Goal: Task Accomplishment & Management: Use online tool/utility

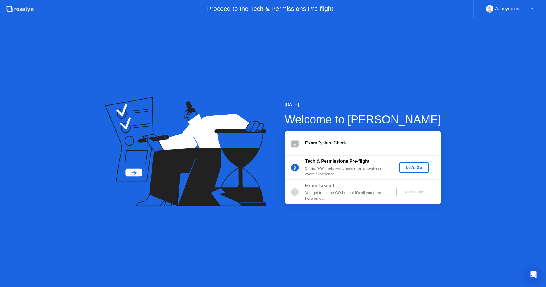
click at [419, 168] on div "Let's Go" at bounding box center [414, 167] width 25 height 5
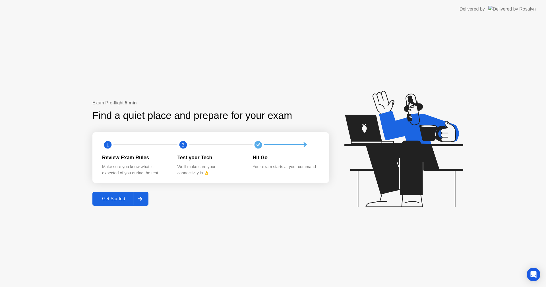
click at [108, 200] on div "Get Started" at bounding box center [113, 198] width 39 height 5
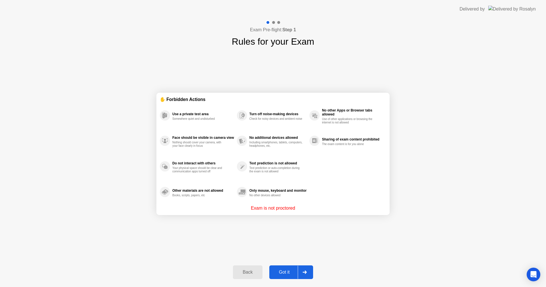
click at [273, 266] on button "Got it" at bounding box center [292, 273] width 44 height 14
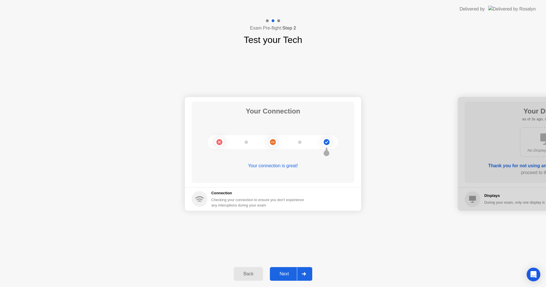
click at [287, 275] on div "Next" at bounding box center [284, 274] width 25 height 5
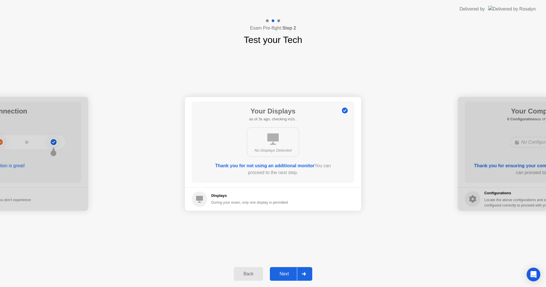
click at [287, 275] on div "Next" at bounding box center [284, 274] width 25 height 5
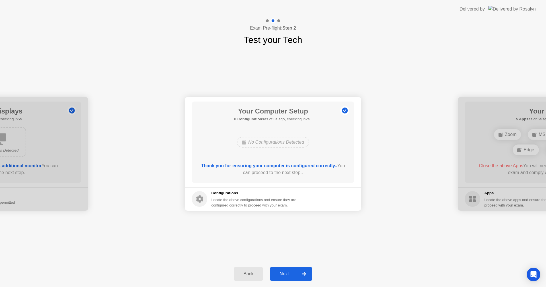
click at [287, 275] on div "Next" at bounding box center [284, 274] width 25 height 5
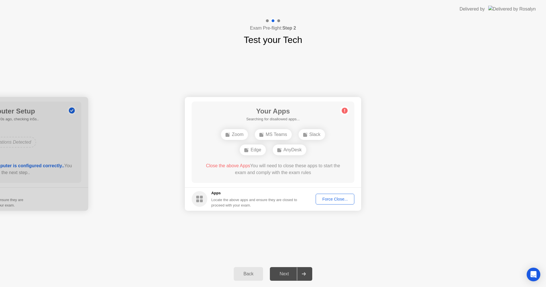
click at [336, 200] on div "Force Close..." at bounding box center [335, 199] width 35 height 5
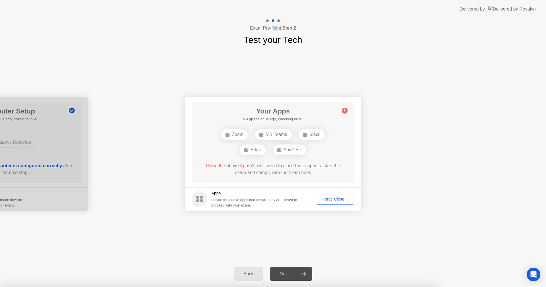
click at [162, 287] on div at bounding box center [273, 287] width 546 height 0
drag, startPoint x: 267, startPoint y: 153, endPoint x: 286, endPoint y: 153, distance: 19.1
drag, startPoint x: 286, startPoint y: 153, endPoint x: 267, endPoint y: 153, distance: 19.1
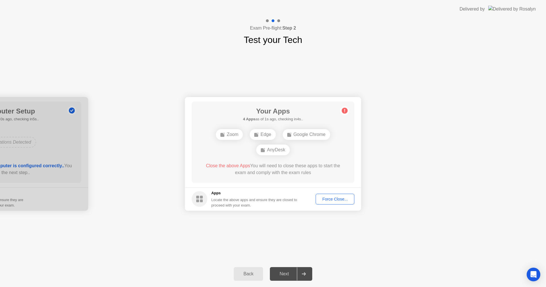
click at [326, 203] on button "Force Close..." at bounding box center [335, 199] width 39 height 11
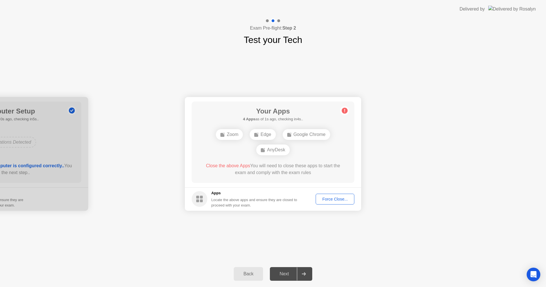
click at [326, 201] on div "Force Close..." at bounding box center [335, 199] width 35 height 5
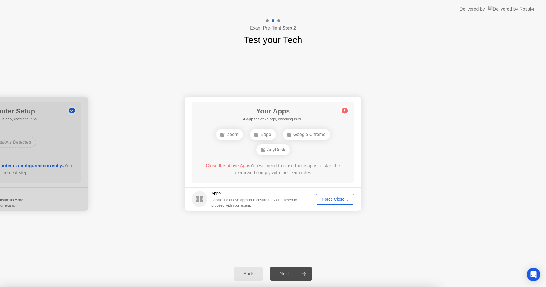
click at [250, 287] on div at bounding box center [273, 287] width 546 height 0
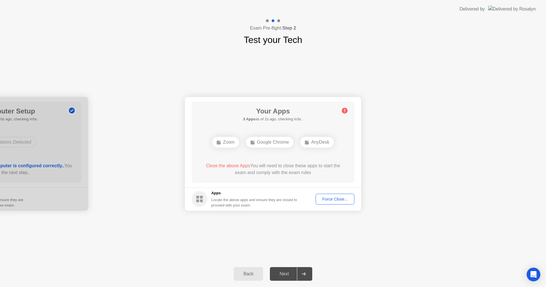
drag, startPoint x: 239, startPoint y: 119, endPoint x: 305, endPoint y: 118, distance: 66.3
click at [305, 118] on div "Your Apps 3 Apps as of 2s ago, checking in3s.. Zoom Google Chrome AnyDesk Close…" at bounding box center [273, 142] width 163 height 81
